Goal: Transaction & Acquisition: Purchase product/service

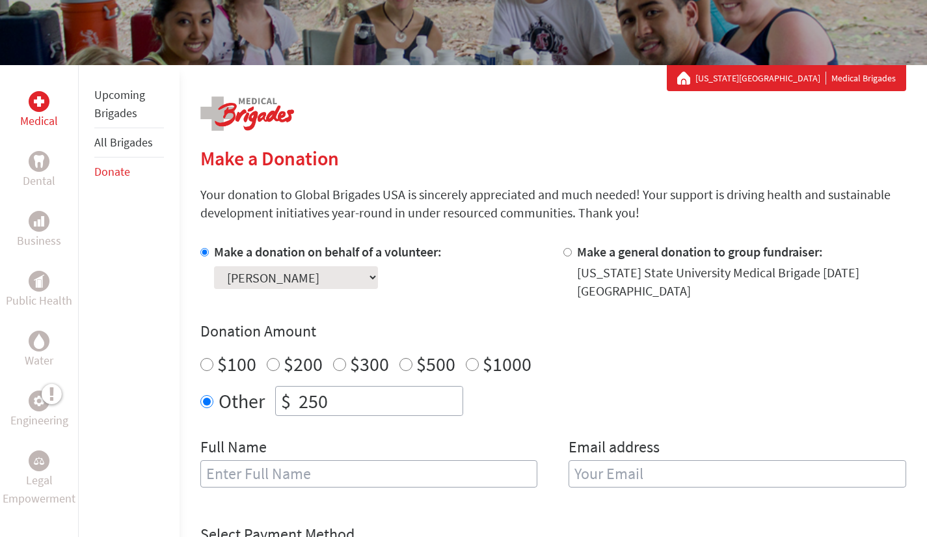
scroll to position [187, 0]
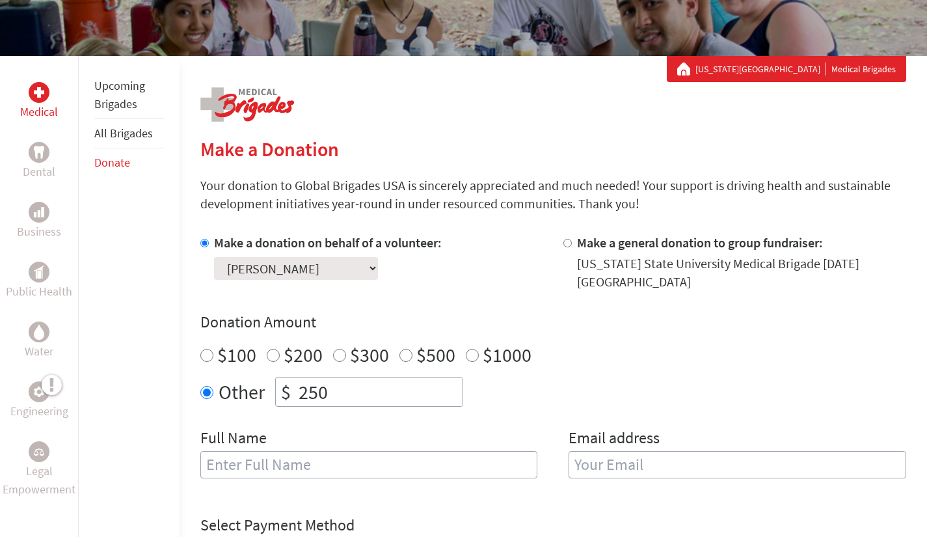
click at [113, 165] on link "Donate" at bounding box center [112, 162] width 36 height 15
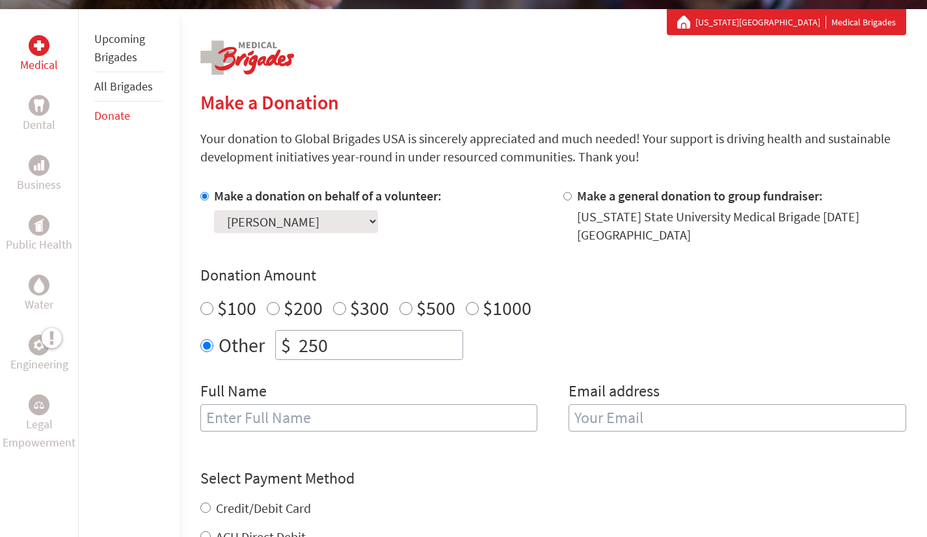
drag, startPoint x: 340, startPoint y: 350, endPoint x: 276, endPoint y: 362, distance: 65.6
click at [276, 362] on div "Make a donation on behalf of a volunteer: Select a volunteer... Abygael Crimm A…" at bounding box center [553, 317] width 706 height 260
click at [615, 334] on div "Other $" at bounding box center [553, 345] width 706 height 30
click at [207, 348] on input "Other" at bounding box center [206, 345] width 13 height 13
click at [206, 312] on input "$100" at bounding box center [206, 308] width 13 height 13
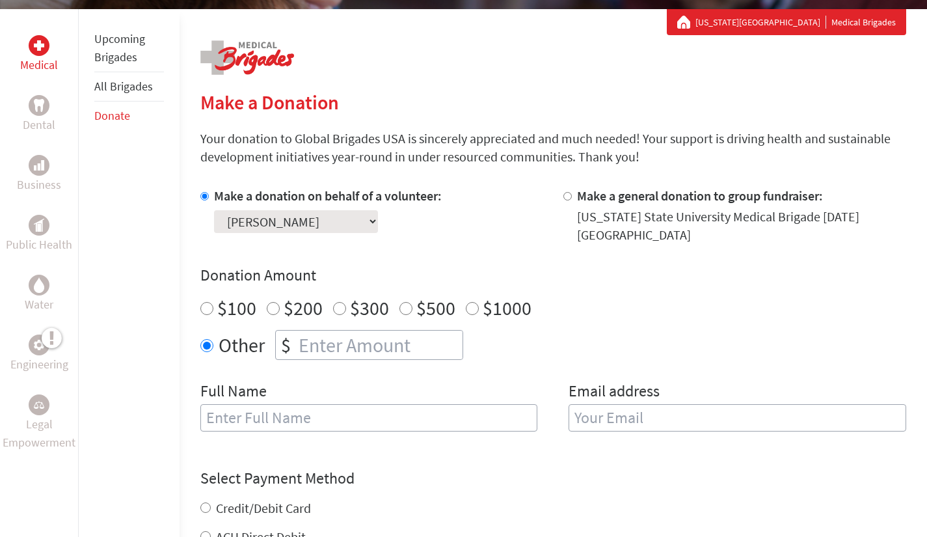
radio input "true"
click at [539, 319] on div "$100 $200 $300 $500 $1000" at bounding box center [553, 307] width 706 height 23
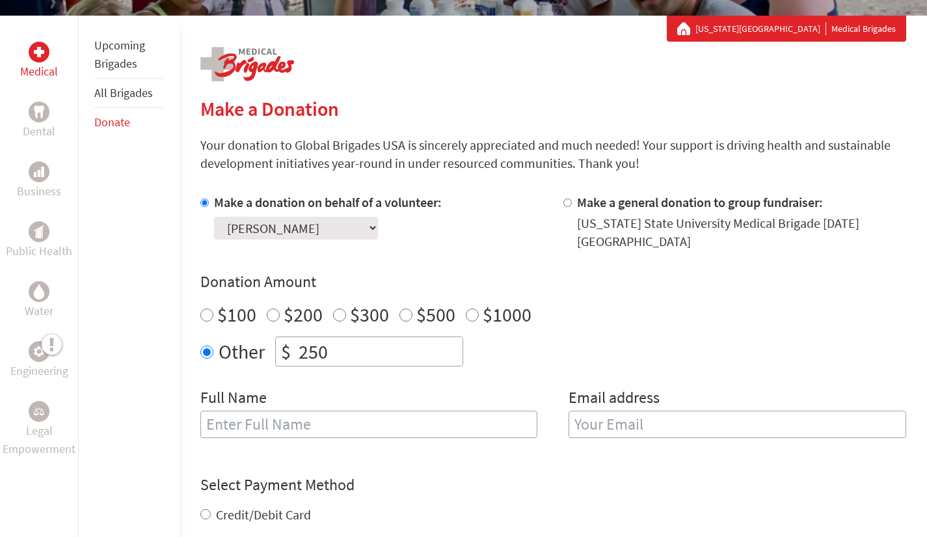
scroll to position [228, 0]
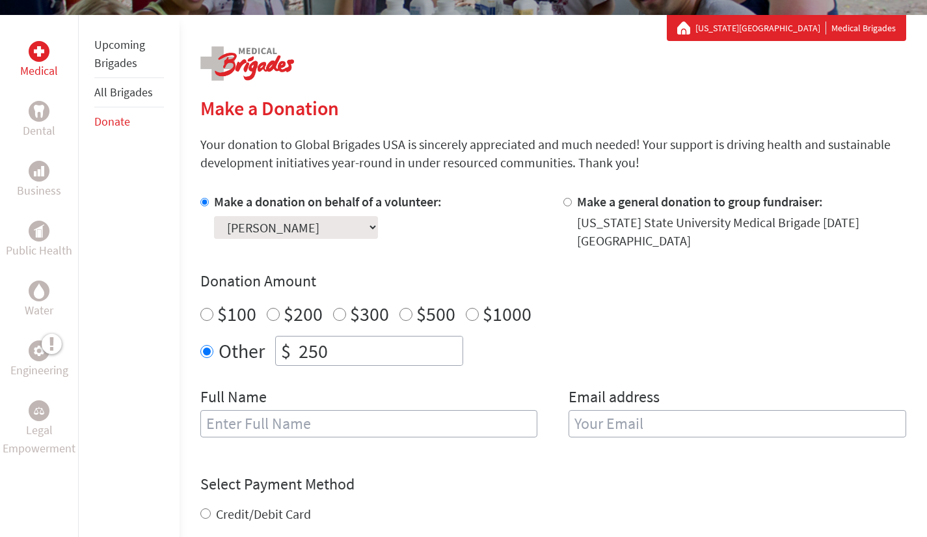
click at [354, 229] on select "Select a volunteer... Abygael Crimm Adrian DeLeon Adysen Baker Alyssa Spagnoli …" at bounding box center [296, 227] width 164 height 23
click at [496, 273] on h4 "Donation Amount" at bounding box center [553, 281] width 706 height 21
click at [349, 240] on div "Make a donation on behalf of a volunteer: Select a volunteer... Abygael Crimm A…" at bounding box center [328, 221] width 228 height 57
click at [327, 234] on select "Select a volunteer... Abygael Crimm Adrian DeLeon Adysen Baker Alyssa Spagnoli …" at bounding box center [296, 227] width 164 height 23
click at [468, 262] on div "Make a donation on behalf of a volunteer: Select a volunteer... Abygael Crimm A…" at bounding box center [553, 323] width 706 height 260
